Goal: Task Accomplishment & Management: Use online tool/utility

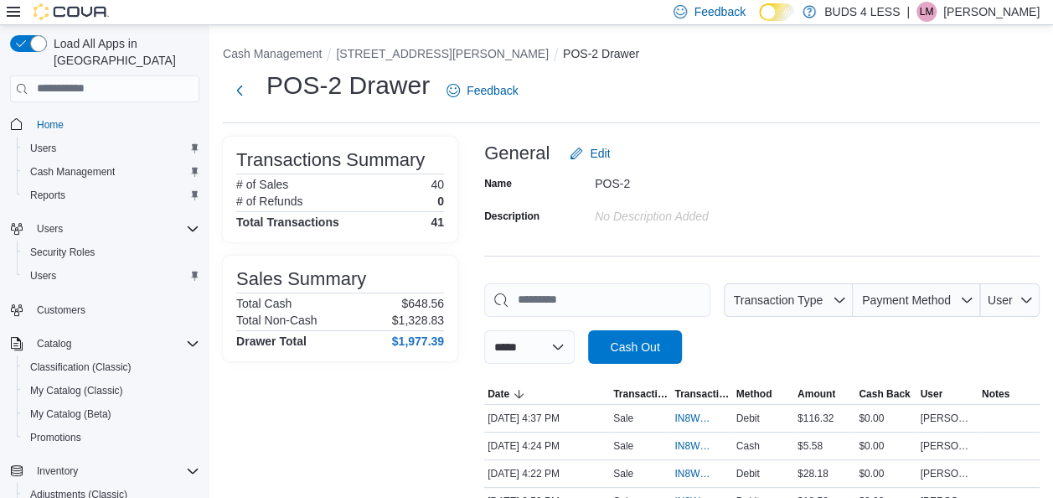
scroll to position [335, 0]
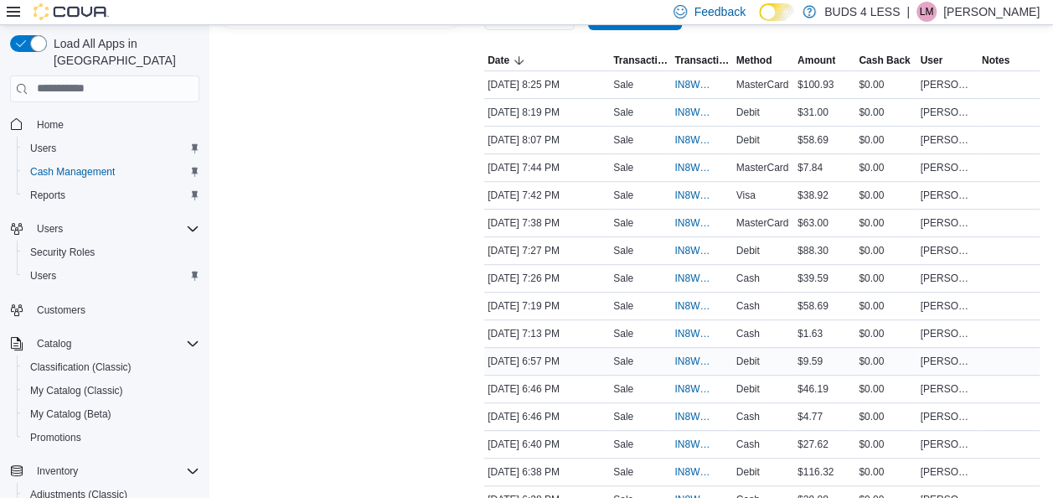
scroll to position [335, 0]
click at [692, 245] on span "IN8W07-712901" at bounding box center [694, 248] width 38 height 13
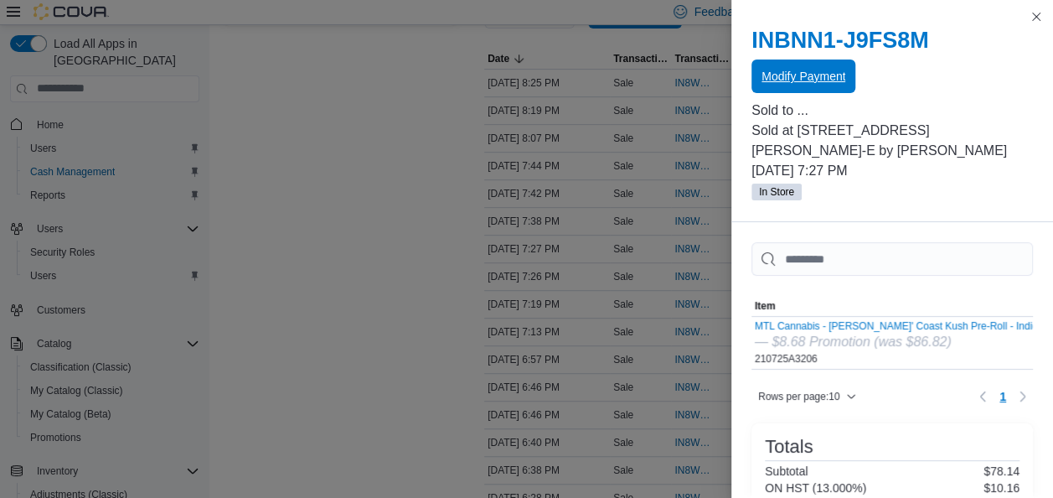
click at [844, 84] on span "Modify Payment" at bounding box center [804, 76] width 84 height 17
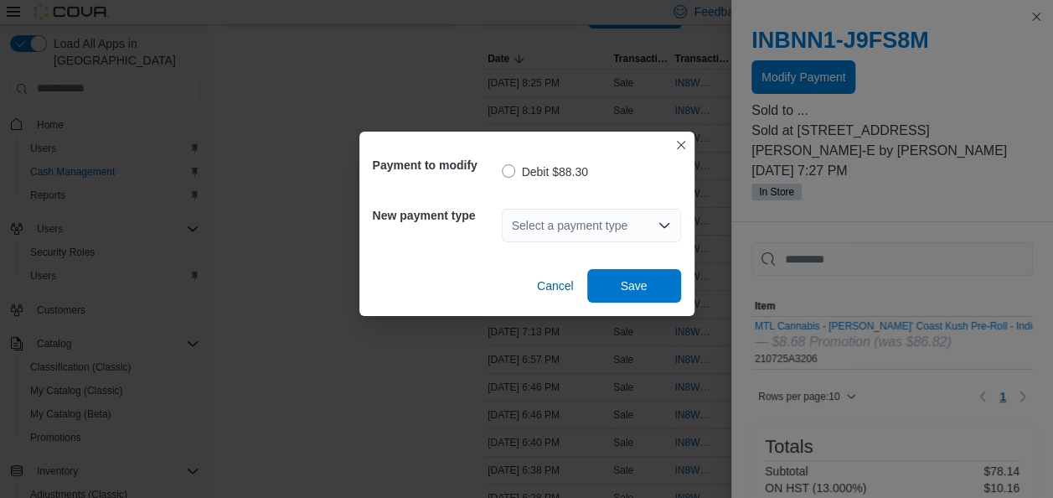
click at [639, 211] on div "Select a payment type" at bounding box center [591, 226] width 179 height 34
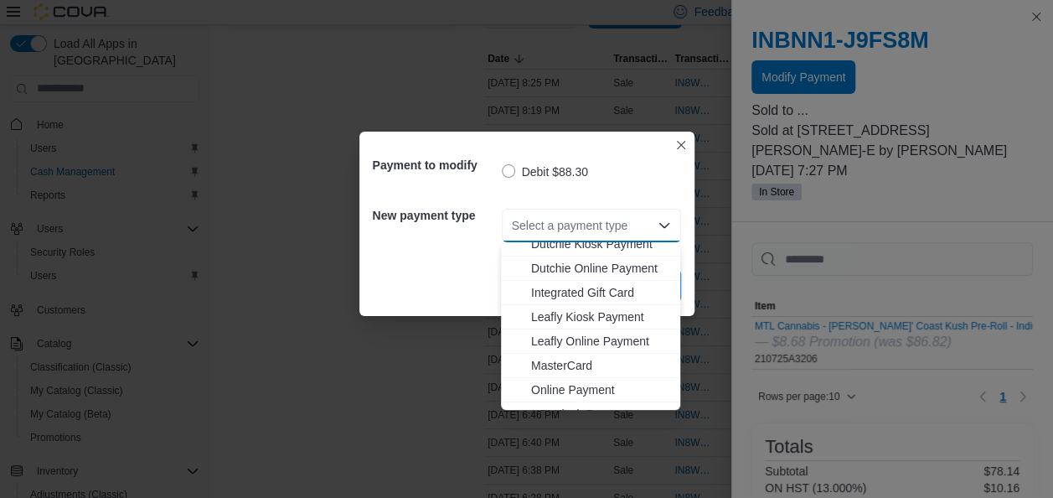
scroll to position [168, 0]
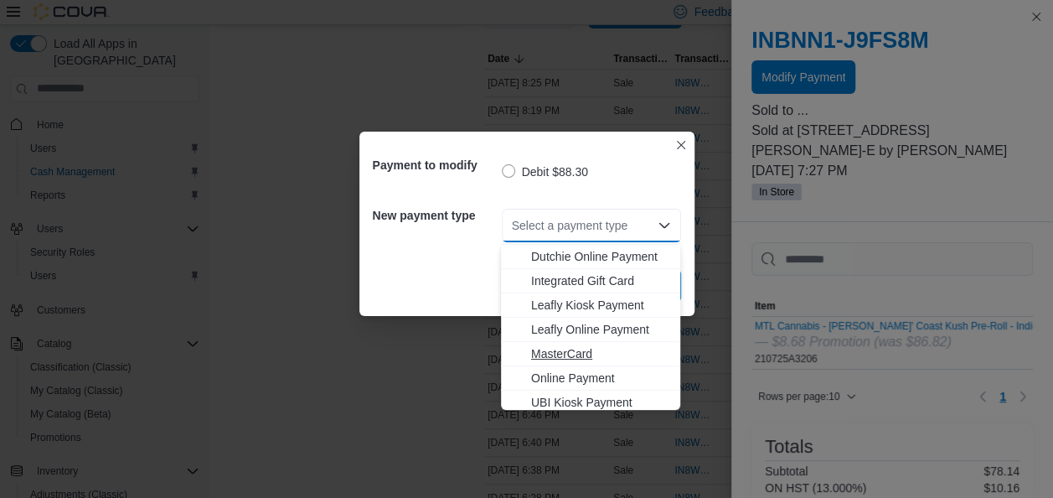
click at [579, 349] on span "MasterCard" at bounding box center [600, 353] width 139 height 17
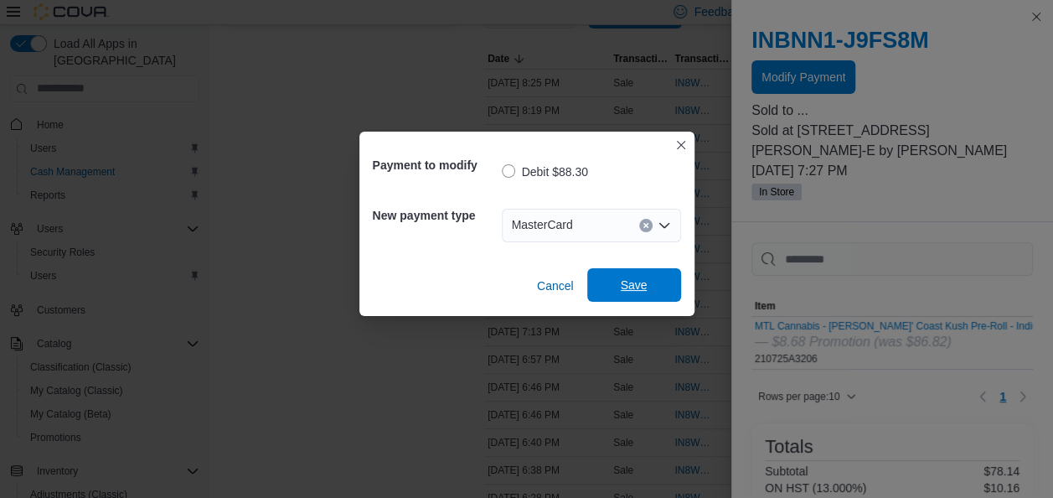
click at [659, 284] on span "Save" at bounding box center [634, 285] width 74 height 34
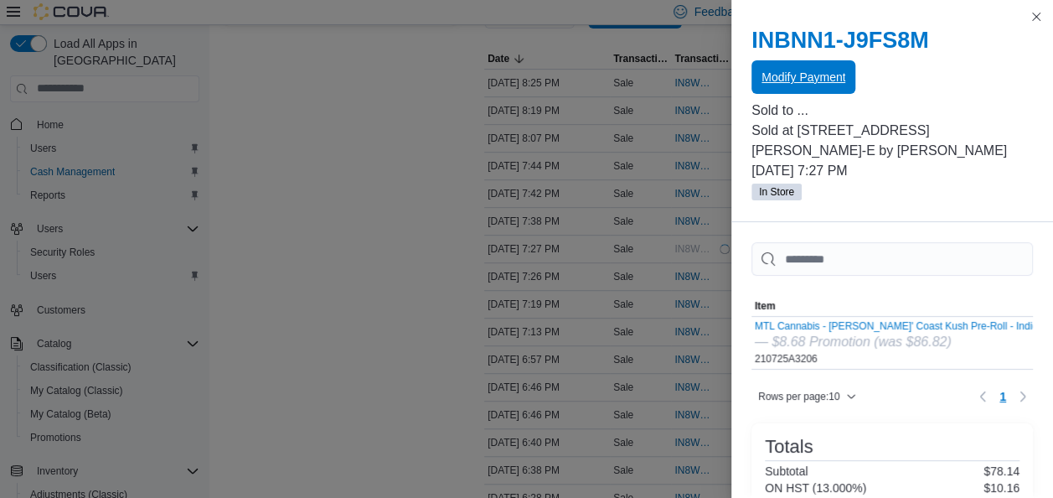
scroll to position [0, 0]
